Goal: Task Accomplishment & Management: Manage account settings

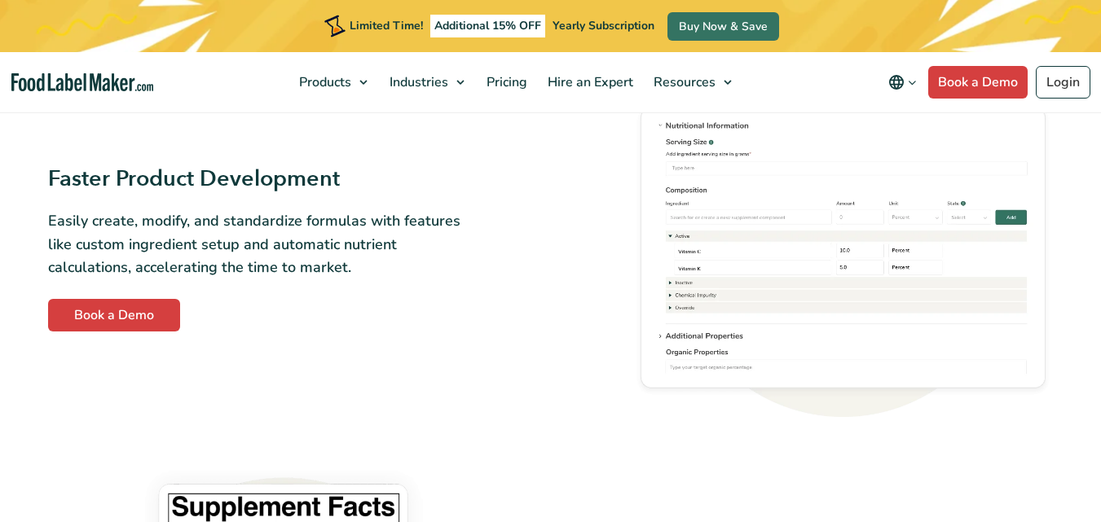
scroll to position [754, 0]
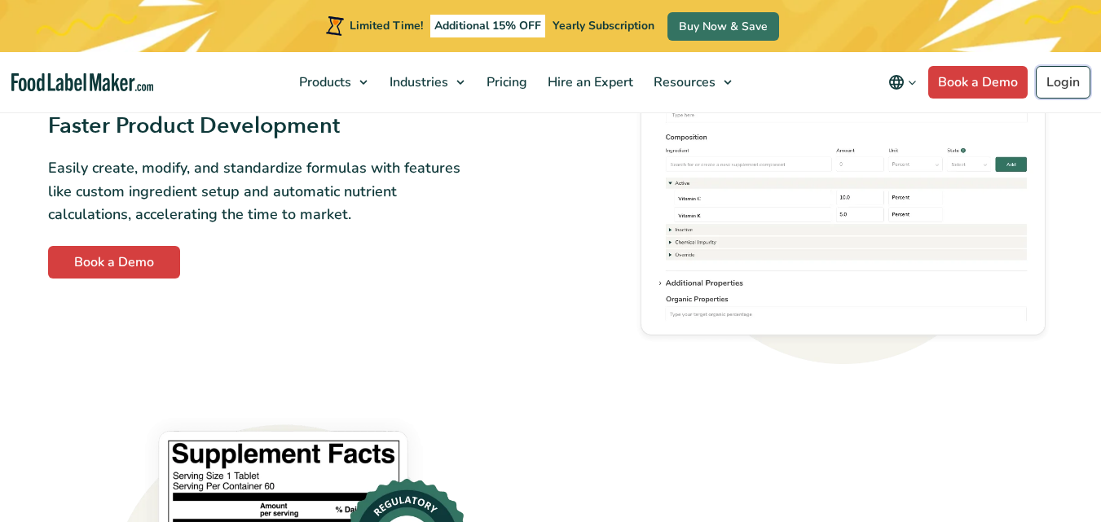
click at [1035, 80] on link "Login" at bounding box center [1062, 82] width 55 height 33
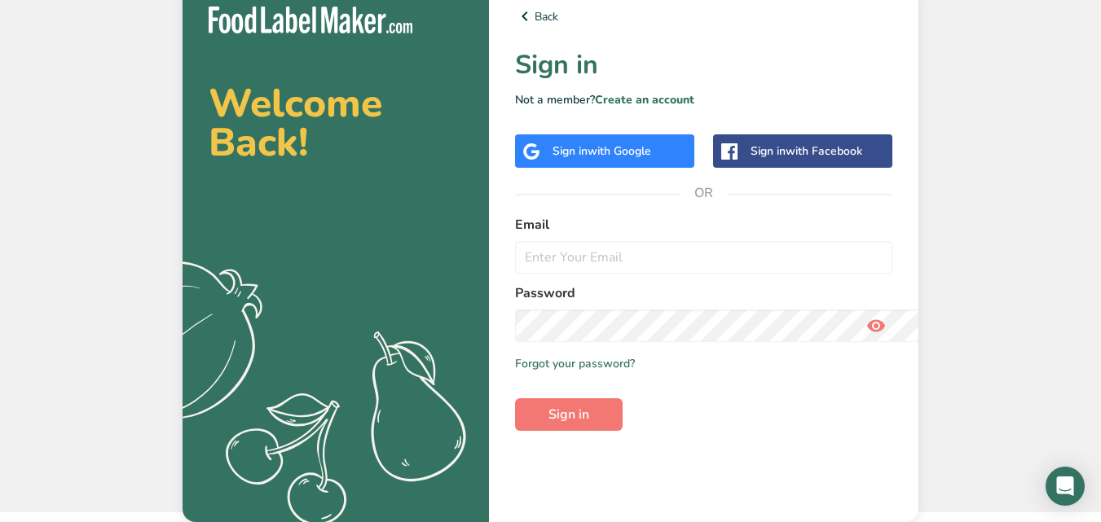
scroll to position [445, 0]
click at [515, 372] on link "Forgot your password?" at bounding box center [575, 363] width 120 height 17
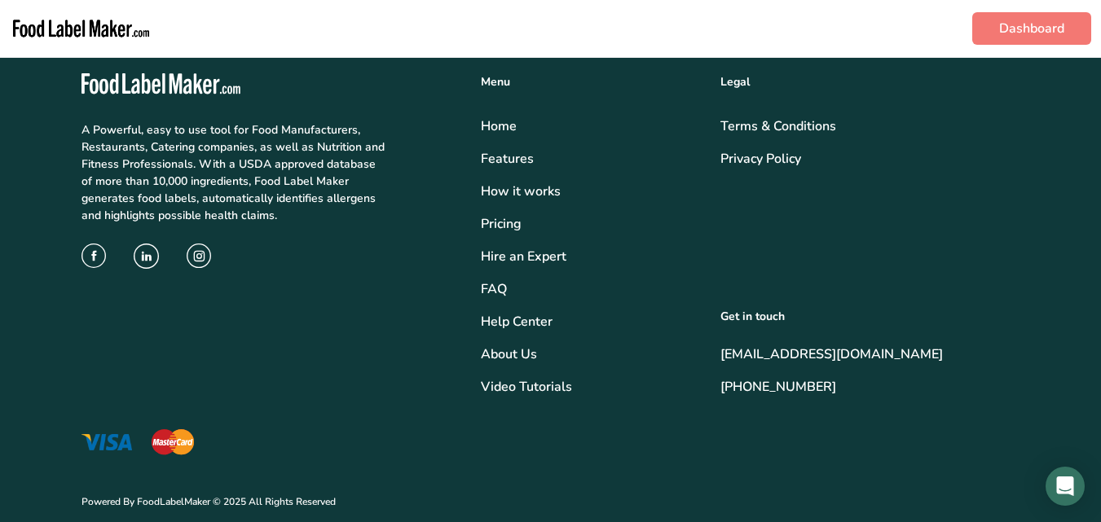
scroll to position [669, 0]
click at [84, 28] on img "main navigation" at bounding box center [81, 29] width 143 height 44
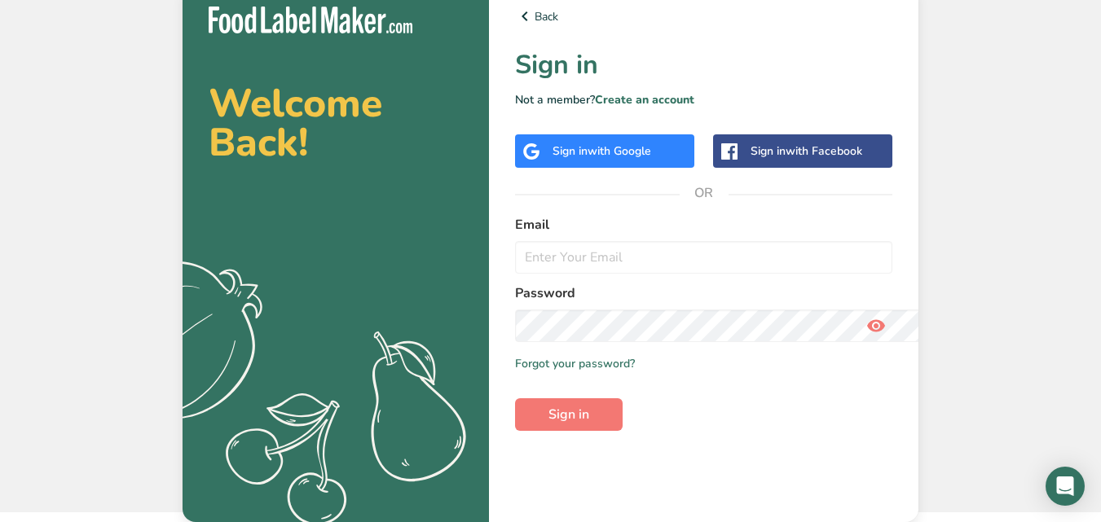
scroll to position [201, 0]
